Goal: Use online tool/utility

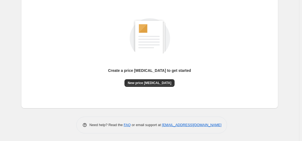
scroll to position [62, 0]
click at [154, 83] on span "New price change job" at bounding box center [150, 82] width 44 height 4
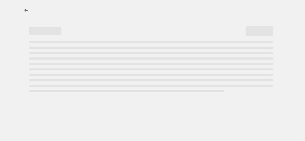
select select "percentage"
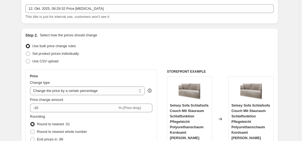
scroll to position [108, 0]
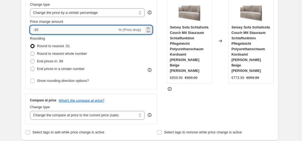
click at [86, 28] on input "-10" at bounding box center [73, 29] width 87 height 9
type input "-1"
type input "-35"
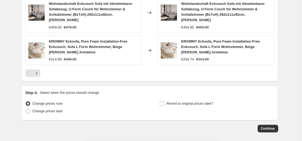
scroll to position [433, 0]
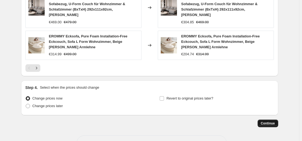
click at [269, 121] on span "Continue" at bounding box center [268, 123] width 14 height 4
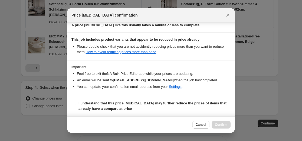
scroll to position [87, 0]
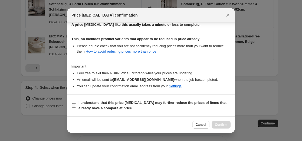
click at [168, 100] on span "I understand that this price change job may further reduce the prices of items …" at bounding box center [154, 105] width 152 height 11
click at [76, 103] on input "I understand that this price change job may further reduce the prices of items …" at bounding box center [74, 105] width 4 height 4
checkbox input "true"
click at [221, 123] on span "Confirm" at bounding box center [221, 124] width 12 height 4
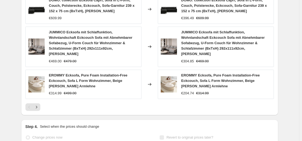
scroll to position [447, 0]
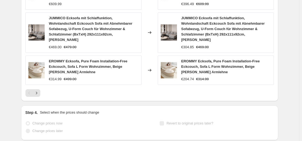
select select "percentage"
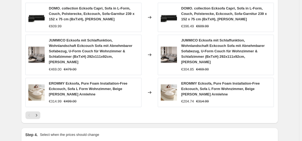
scroll to position [0, 0]
